Goal: Navigation & Orientation: Find specific page/section

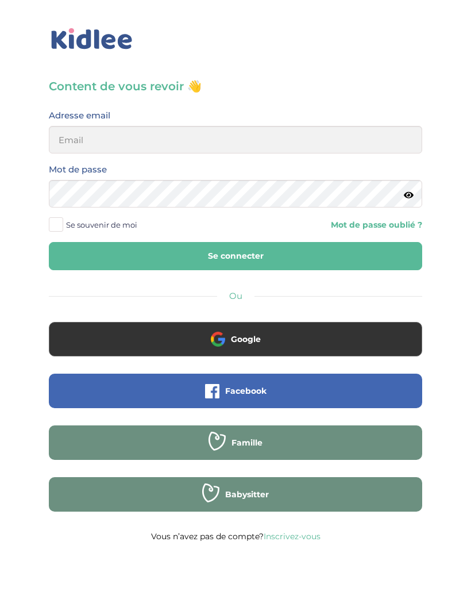
click at [302, 328] on button "Google" at bounding box center [235, 339] width 373 height 34
click at [309, 334] on button "Google" at bounding box center [235, 339] width 373 height 34
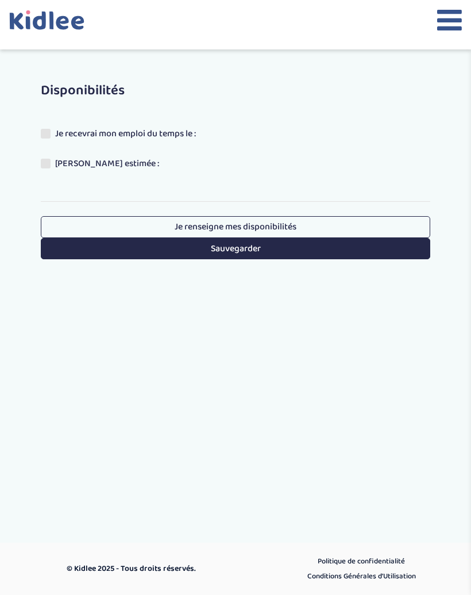
click at [450, 22] on icon at bounding box center [449, 20] width 25 height 29
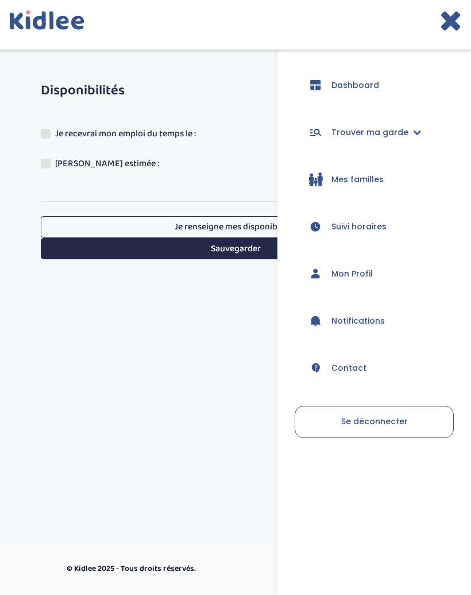
click at [366, 87] on span "Dashboard" at bounding box center [355, 85] width 48 height 12
